Goal: Book appointment/travel/reservation

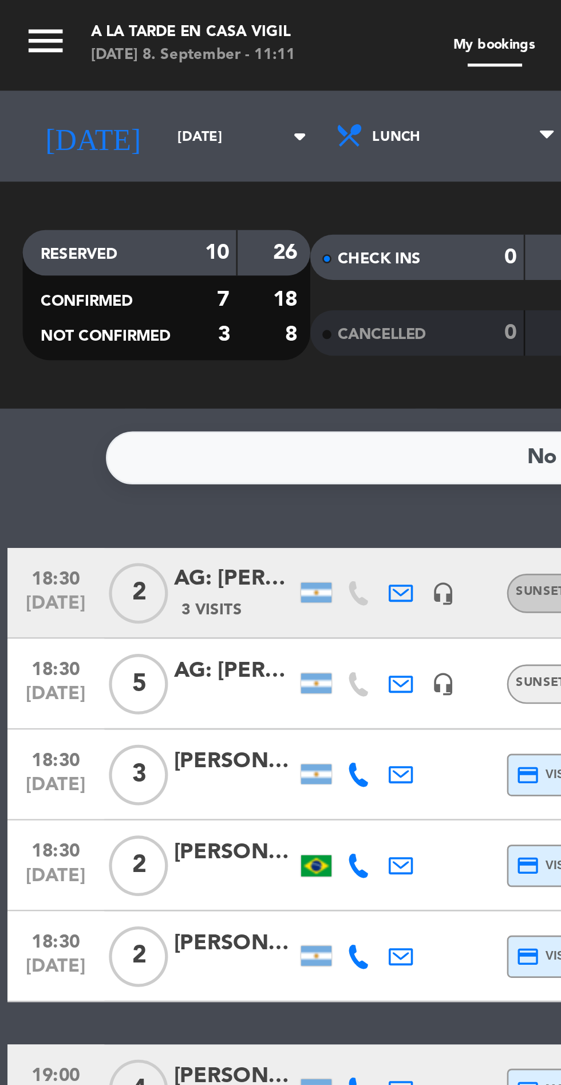
click at [16, 14] on icon "menu" at bounding box center [17, 15] width 17 height 17
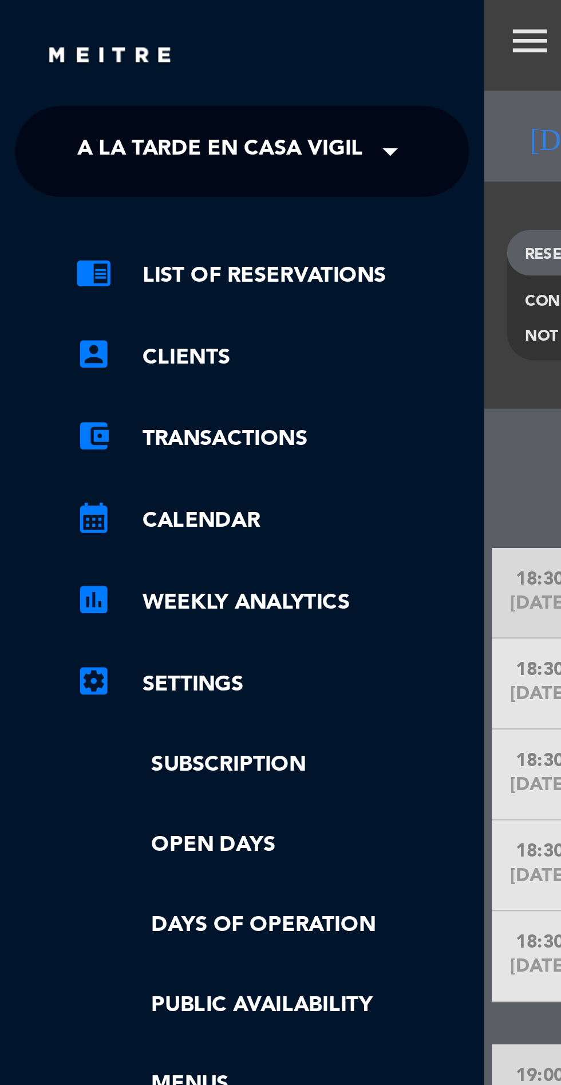
click at [111, 60] on span "A la tarde en Casa Vigil" at bounding box center [83, 57] width 108 height 24
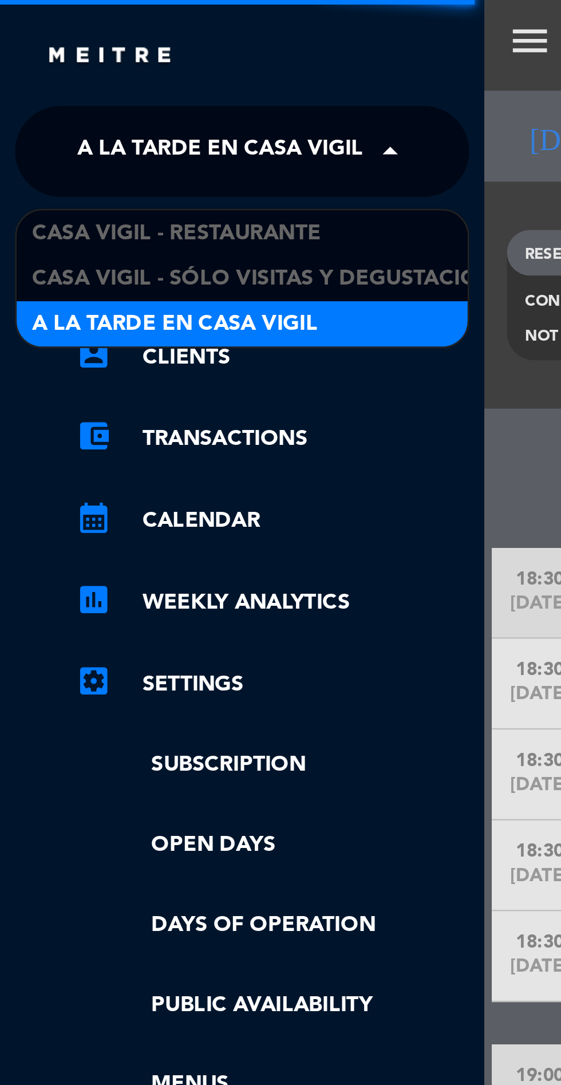
click at [103, 83] on span "Casa Vigil - Restaurante" at bounding box center [66, 88] width 109 height 13
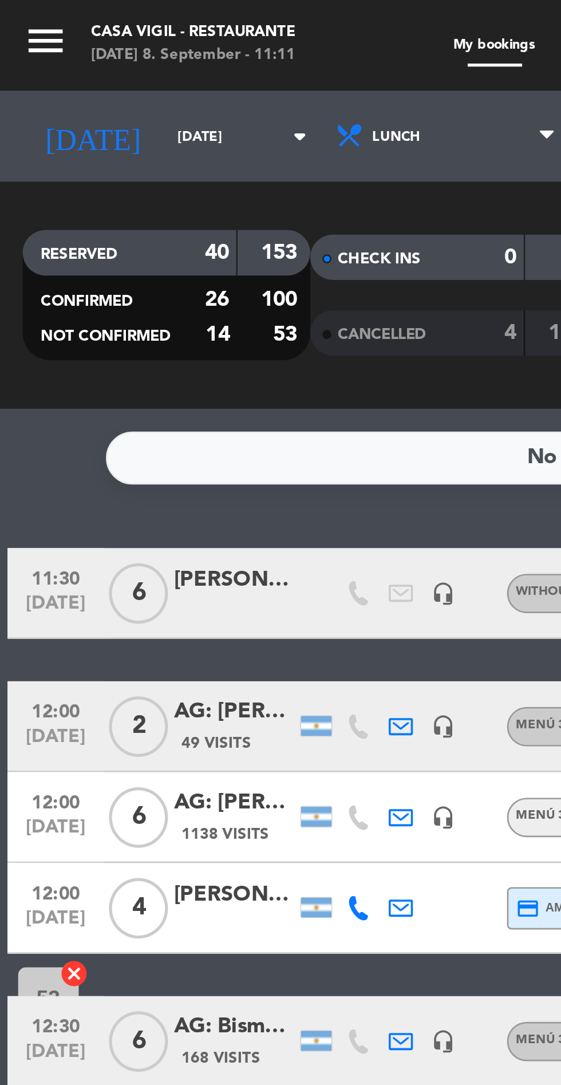
click at [120, 163] on div "No notes for this service. Click to add one" at bounding box center [280, 173] width 481 height 20
click at [61, 55] on input "[DATE]" at bounding box center [97, 52] width 72 height 18
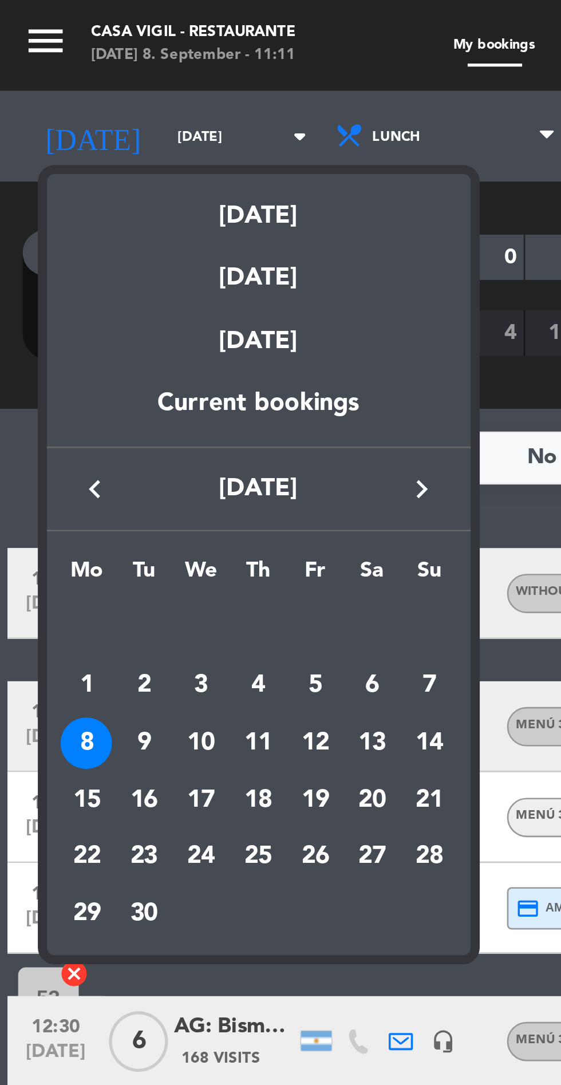
click at [56, 279] on div "9" at bounding box center [54, 281] width 19 height 19
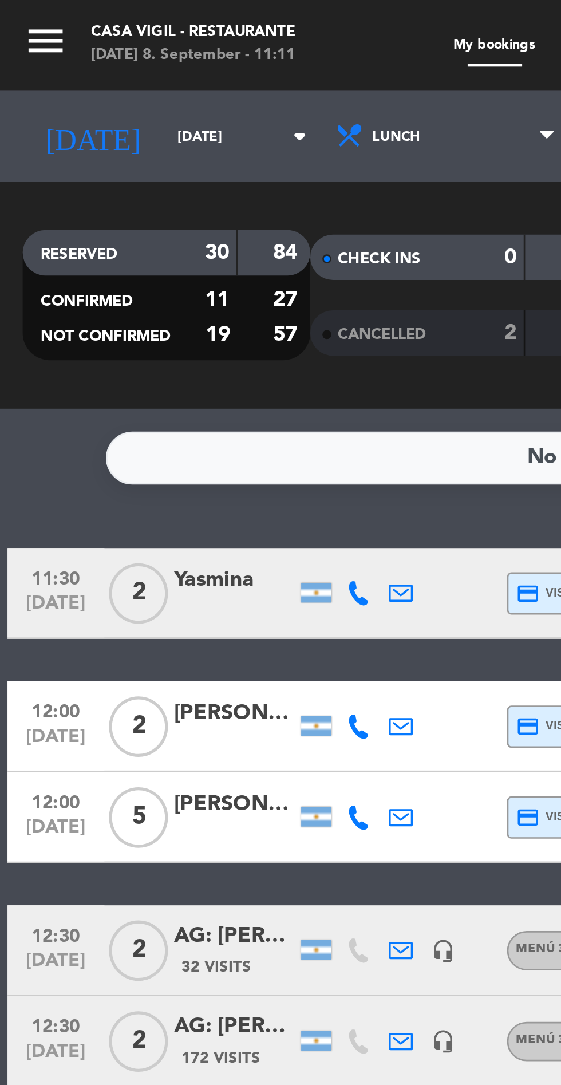
click at [61, 47] on input "[DATE]" at bounding box center [97, 52] width 72 height 18
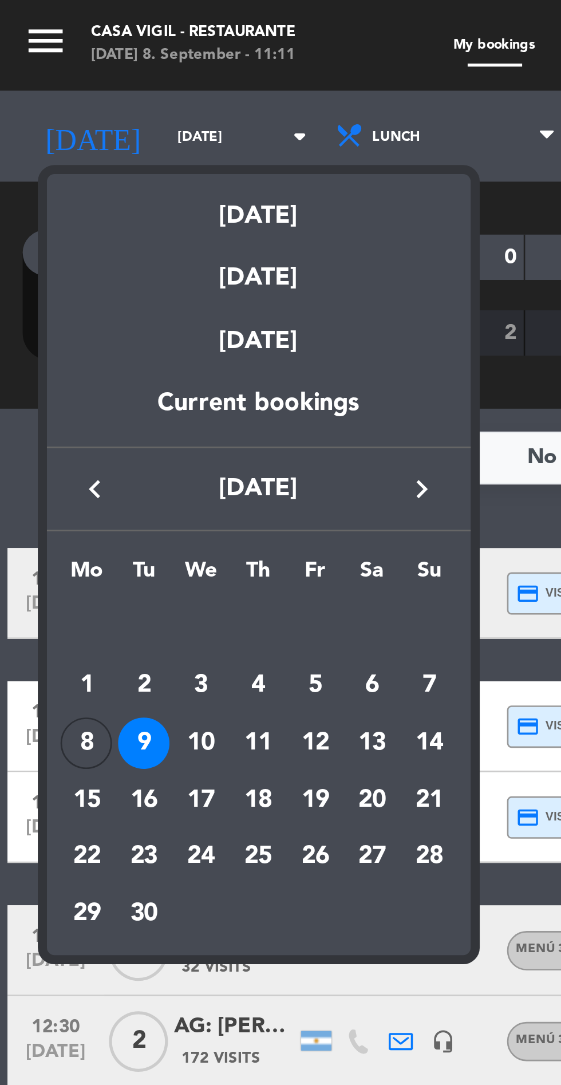
click at [80, 283] on div "10" at bounding box center [75, 281] width 19 height 19
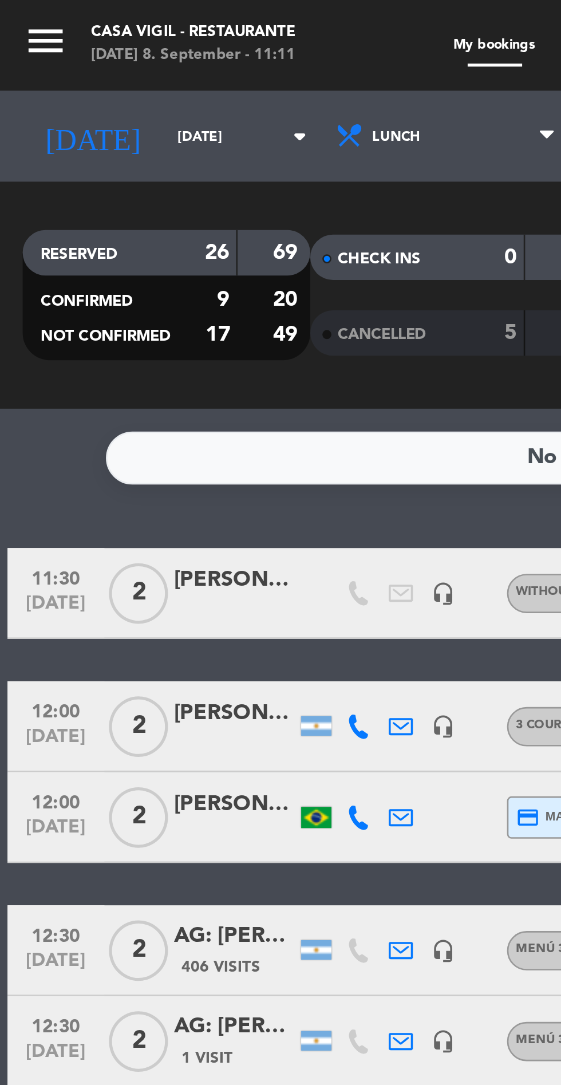
click at [65, 57] on input "[DATE]" at bounding box center [97, 52] width 72 height 18
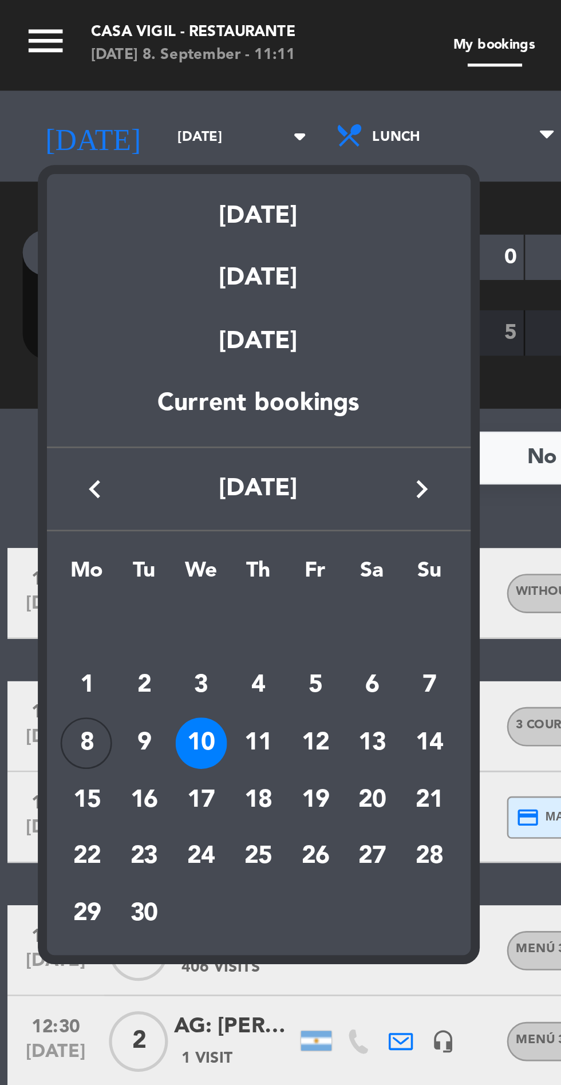
click at [94, 278] on div "11" at bounding box center [97, 281] width 19 height 19
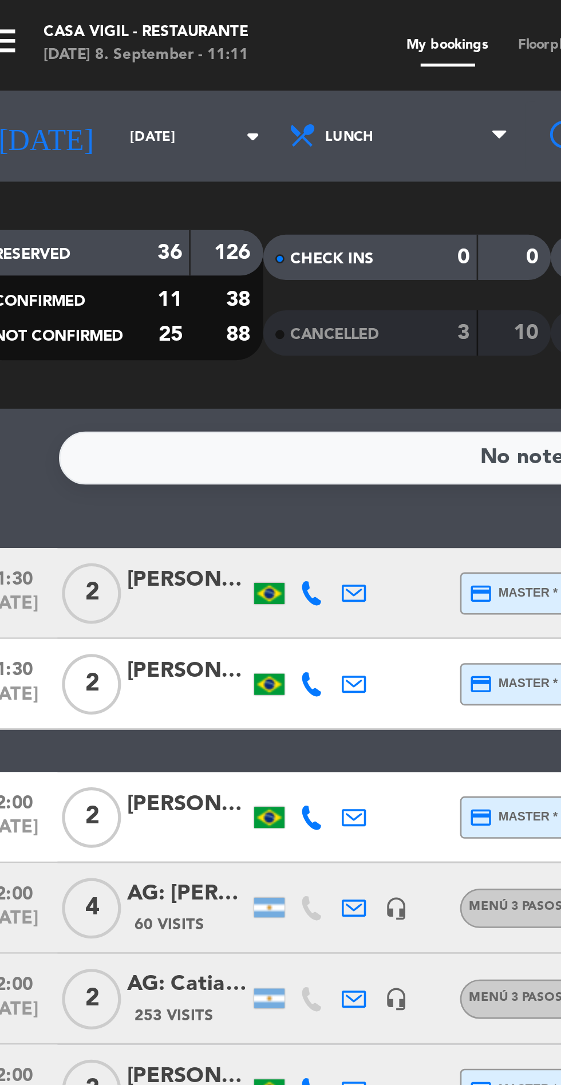
click at [61, 53] on input "[DATE]" at bounding box center [97, 52] width 72 height 18
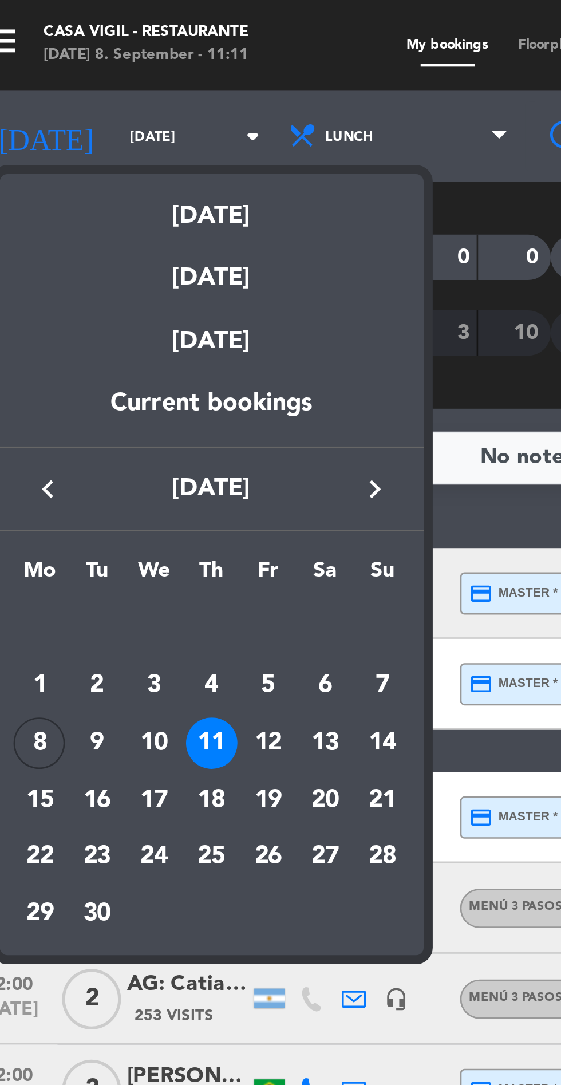
click at [120, 278] on div "12" at bounding box center [118, 281] width 19 height 19
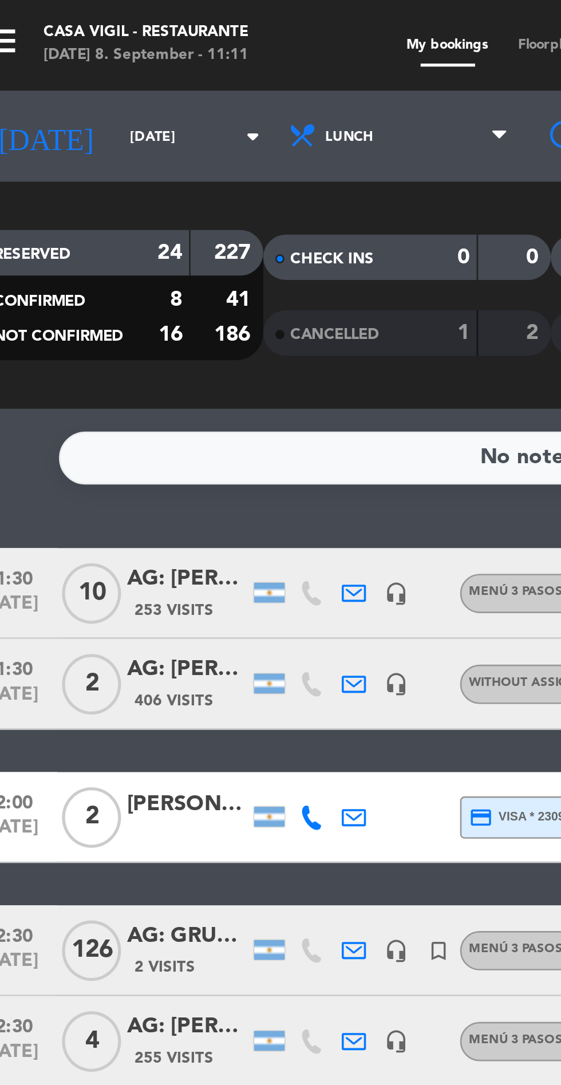
click at [61, 59] on input "[DATE]" at bounding box center [97, 52] width 72 height 18
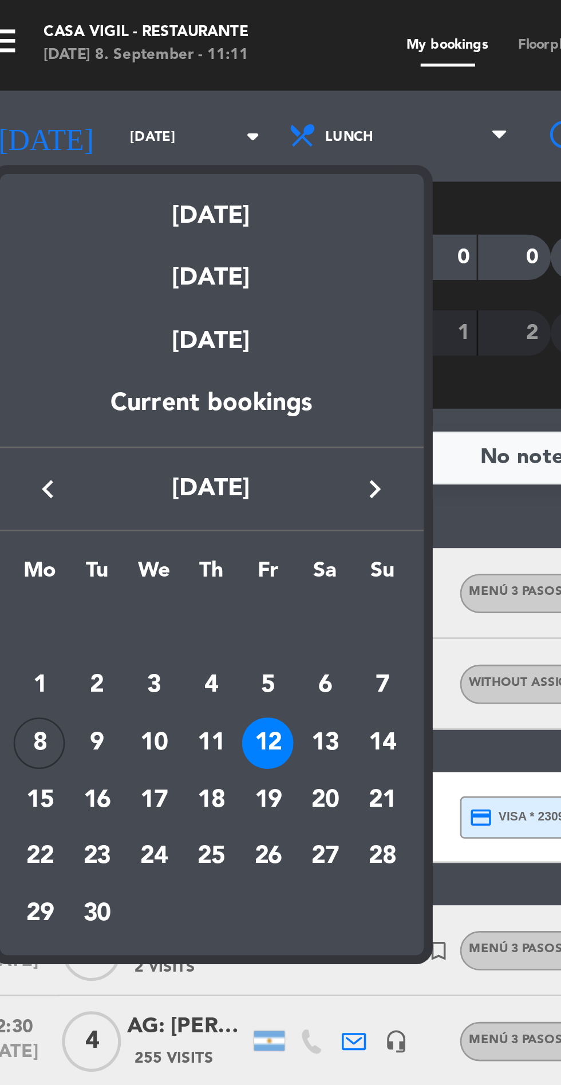
click at [136, 281] on div "13" at bounding box center [140, 281] width 19 height 19
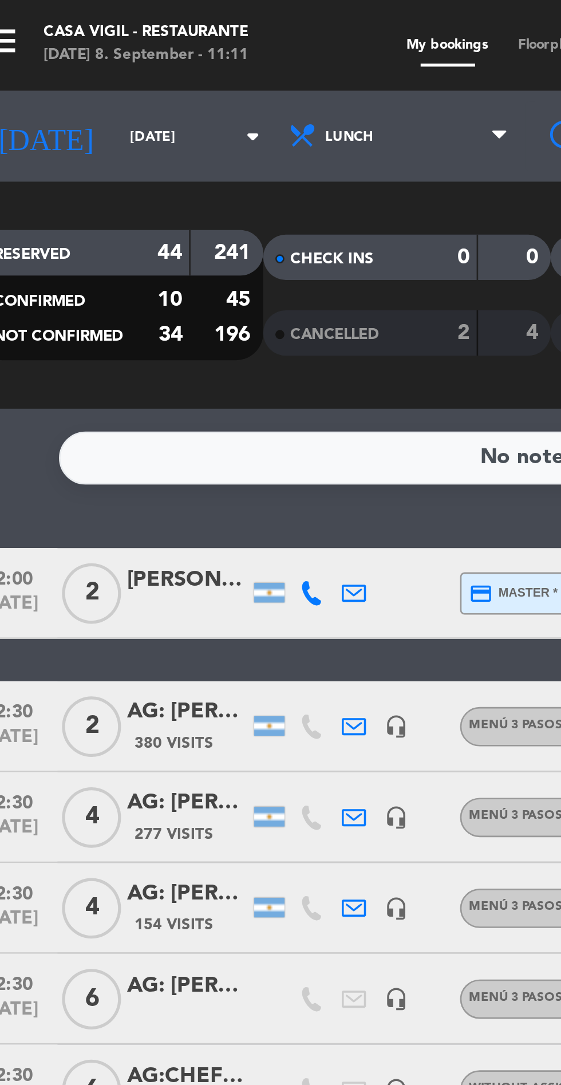
click at [61, 48] on input "[DATE]" at bounding box center [97, 52] width 72 height 18
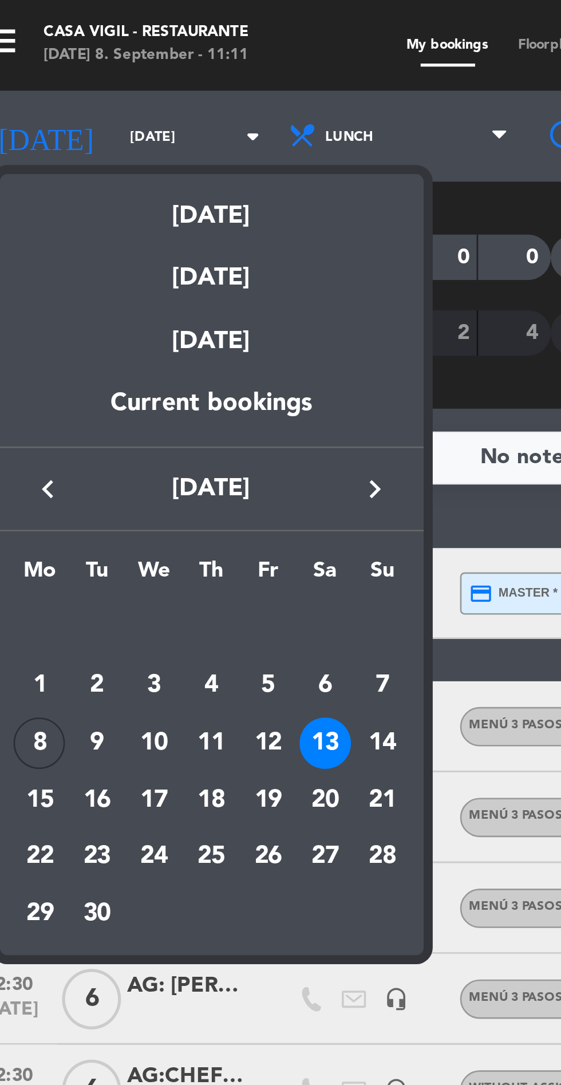
click at [163, 276] on div "14" at bounding box center [162, 281] width 19 height 19
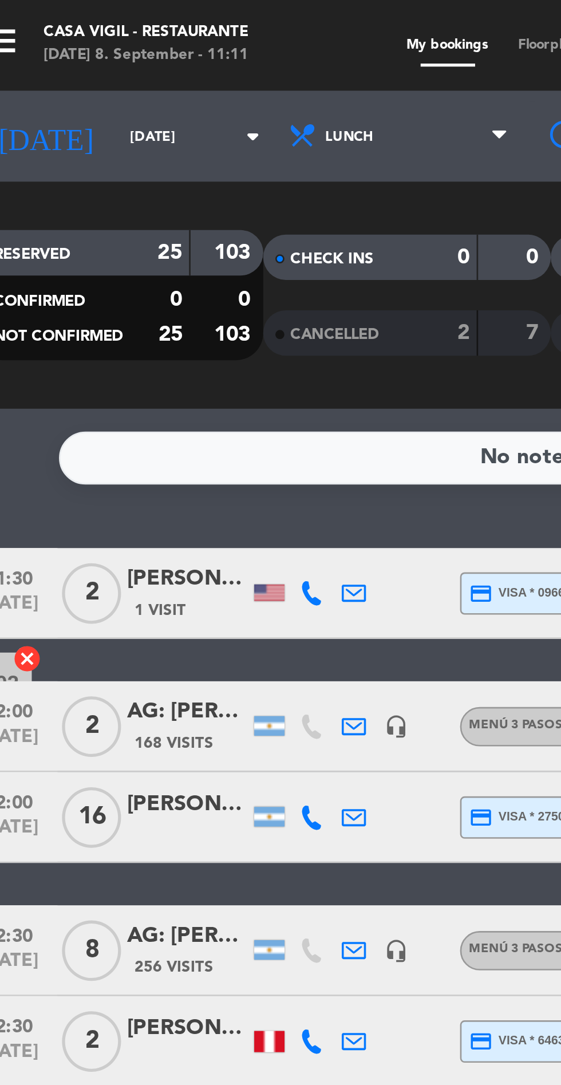
click at [66, 56] on input "[DATE]" at bounding box center [97, 52] width 72 height 18
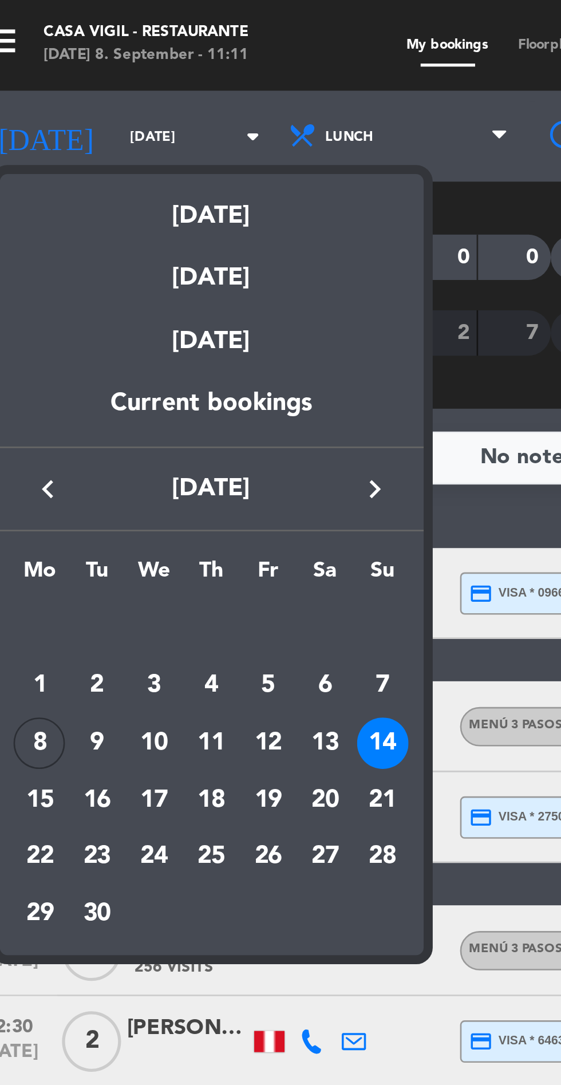
click at [37, 280] on div "8" at bounding box center [32, 281] width 19 height 19
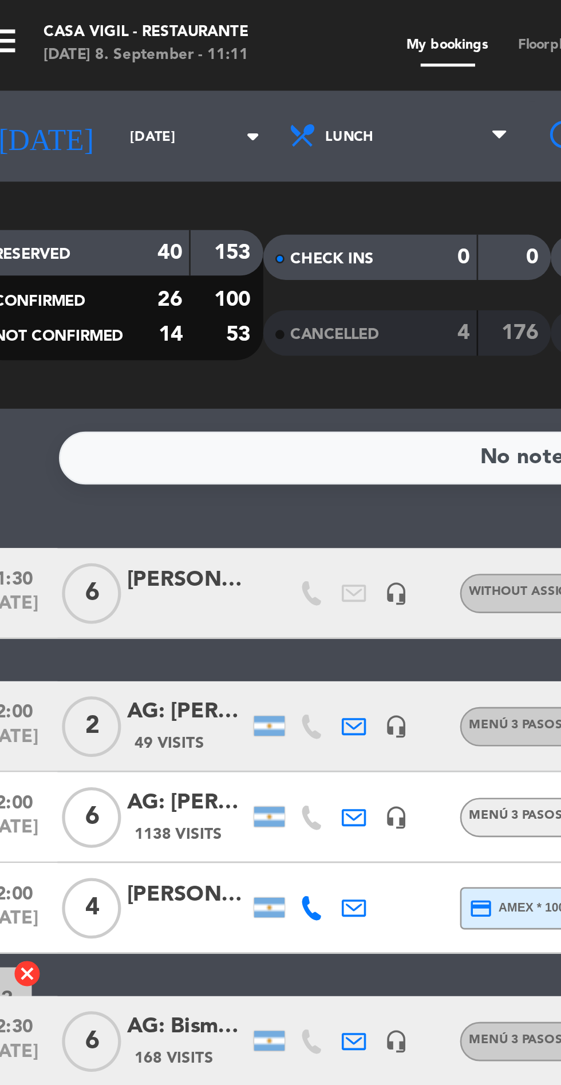
click at [70, 49] on input "[DATE]" at bounding box center [97, 52] width 72 height 18
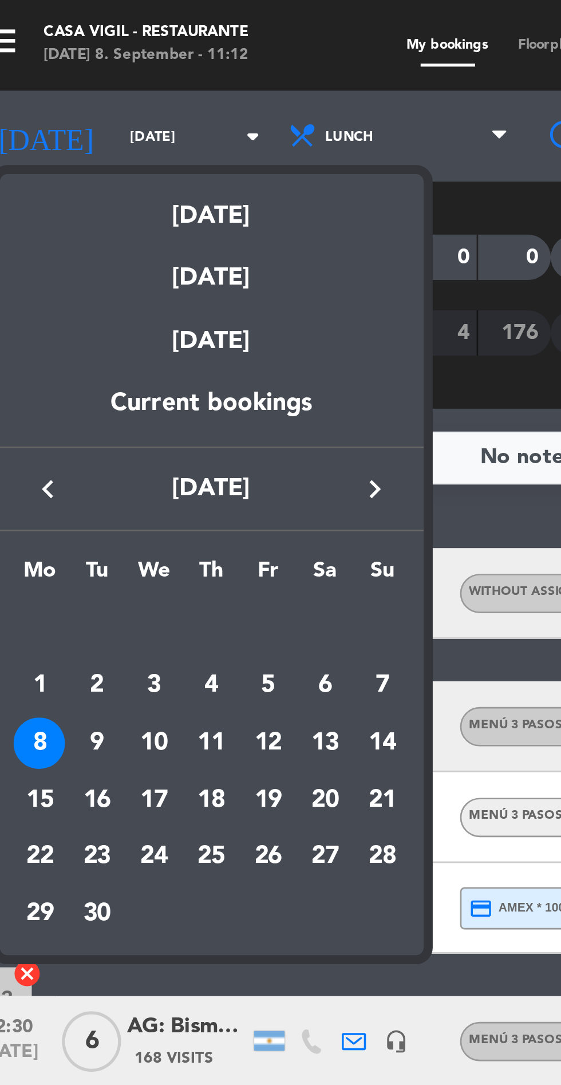
click at [36, 301] on div "15" at bounding box center [32, 302] width 19 height 19
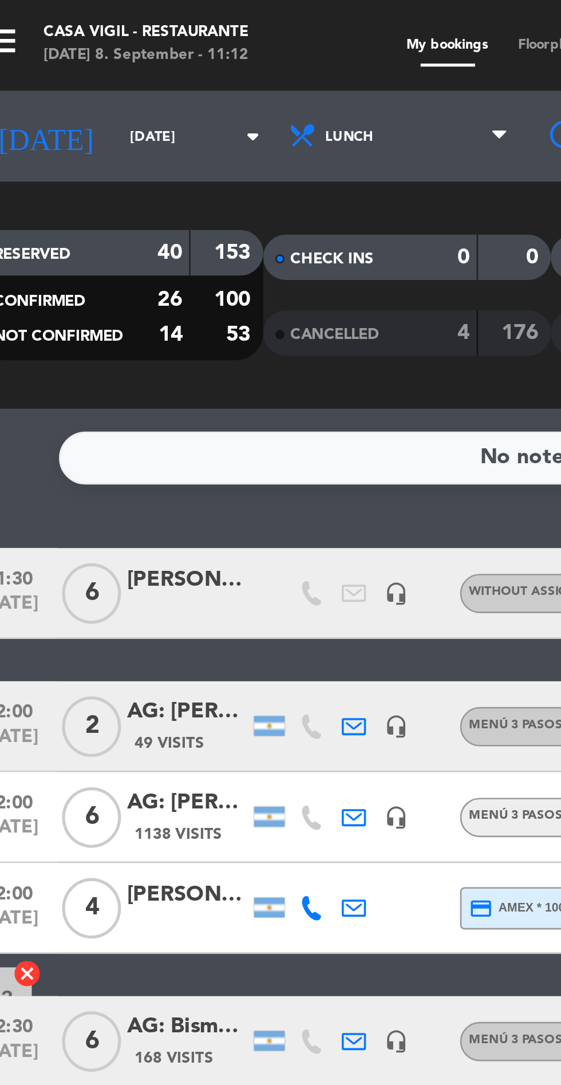
type input "[DATE]"
